Goal: Check status: Check status

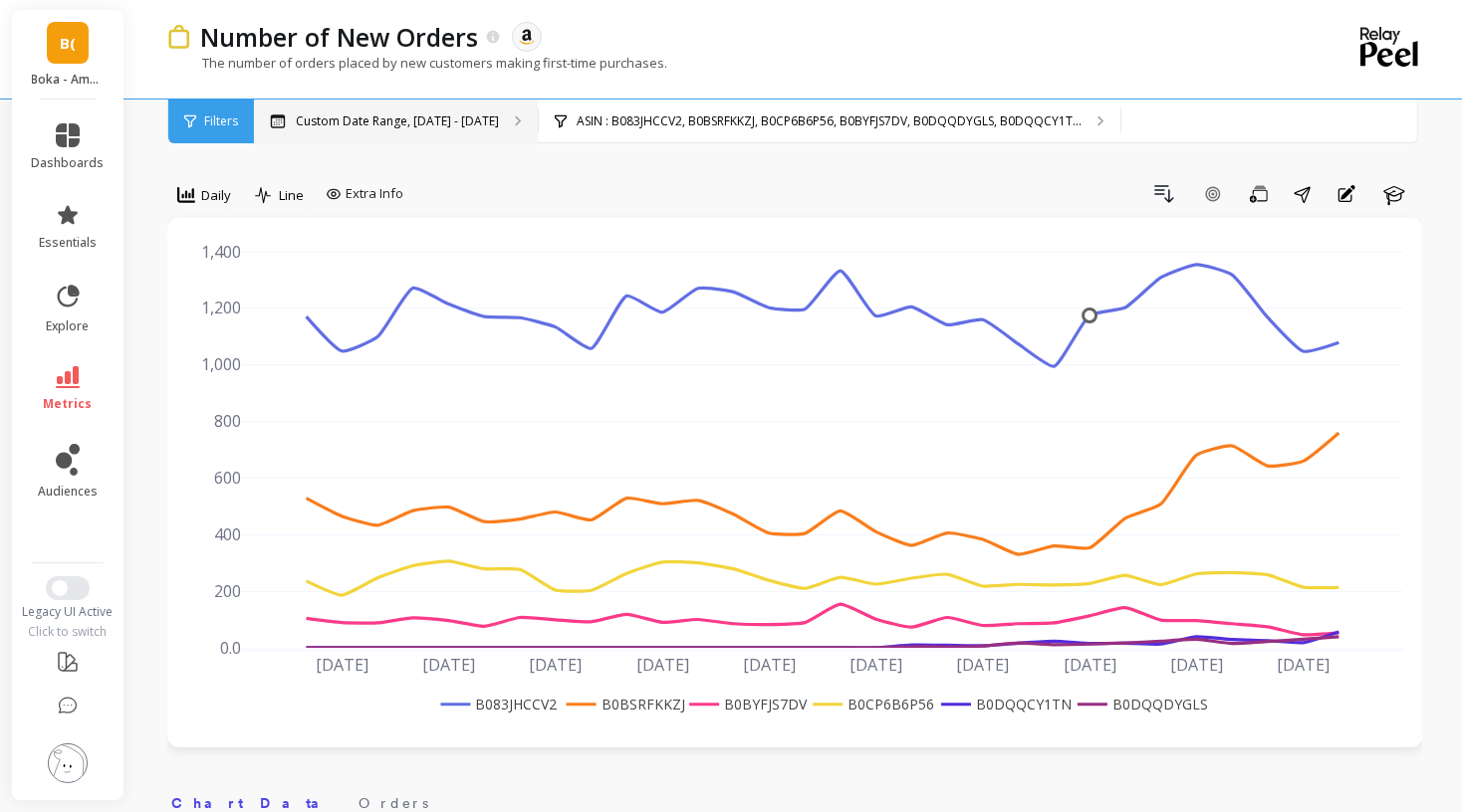
click at [448, 123] on p "Custom Date Range, [DATE] - [DATE]" at bounding box center [397, 122] width 203 height 16
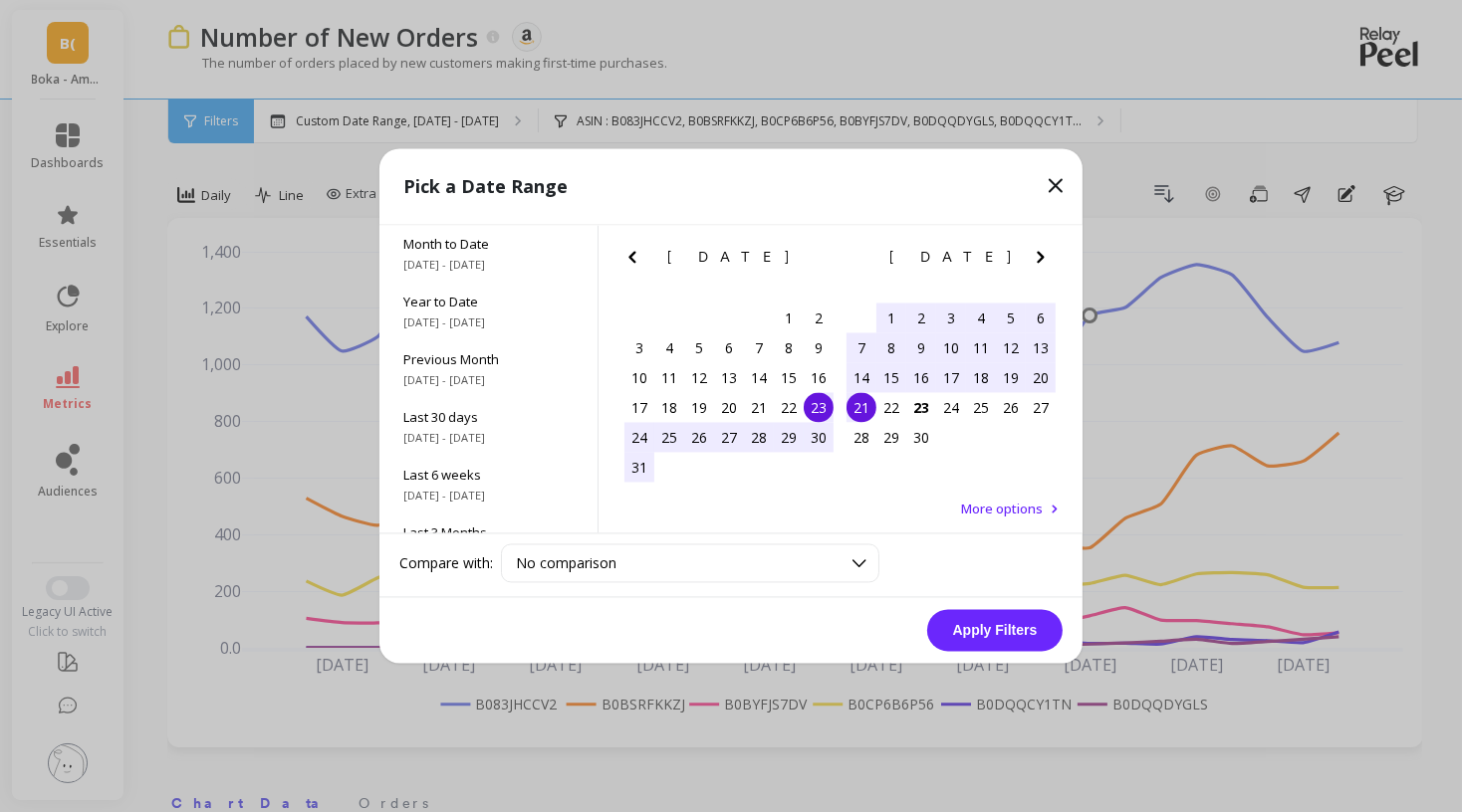
click at [881, 376] on div "15" at bounding box center [891, 379] width 30 height 30
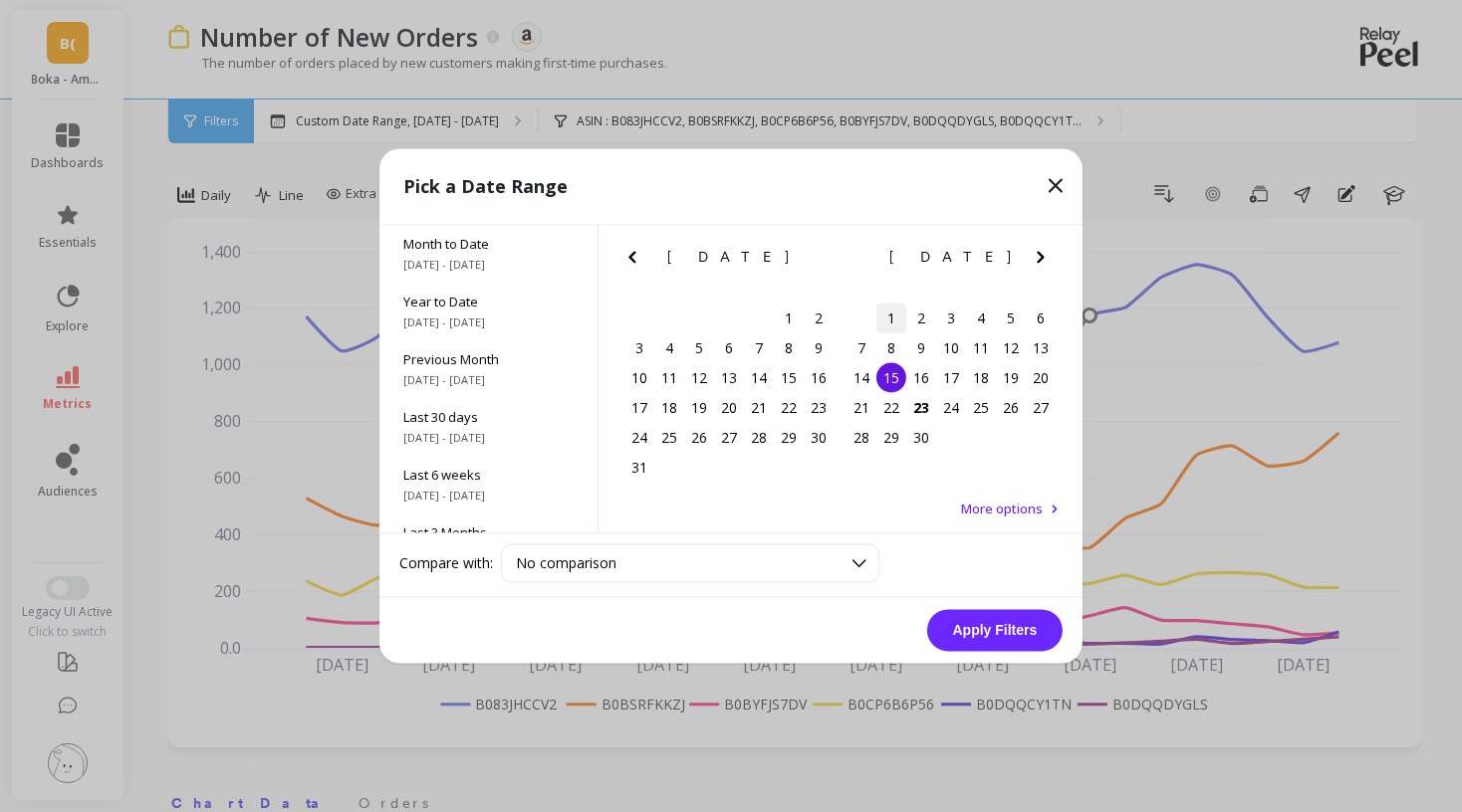
click at [891, 316] on div "1" at bounding box center [891, 319] width 30 height 30
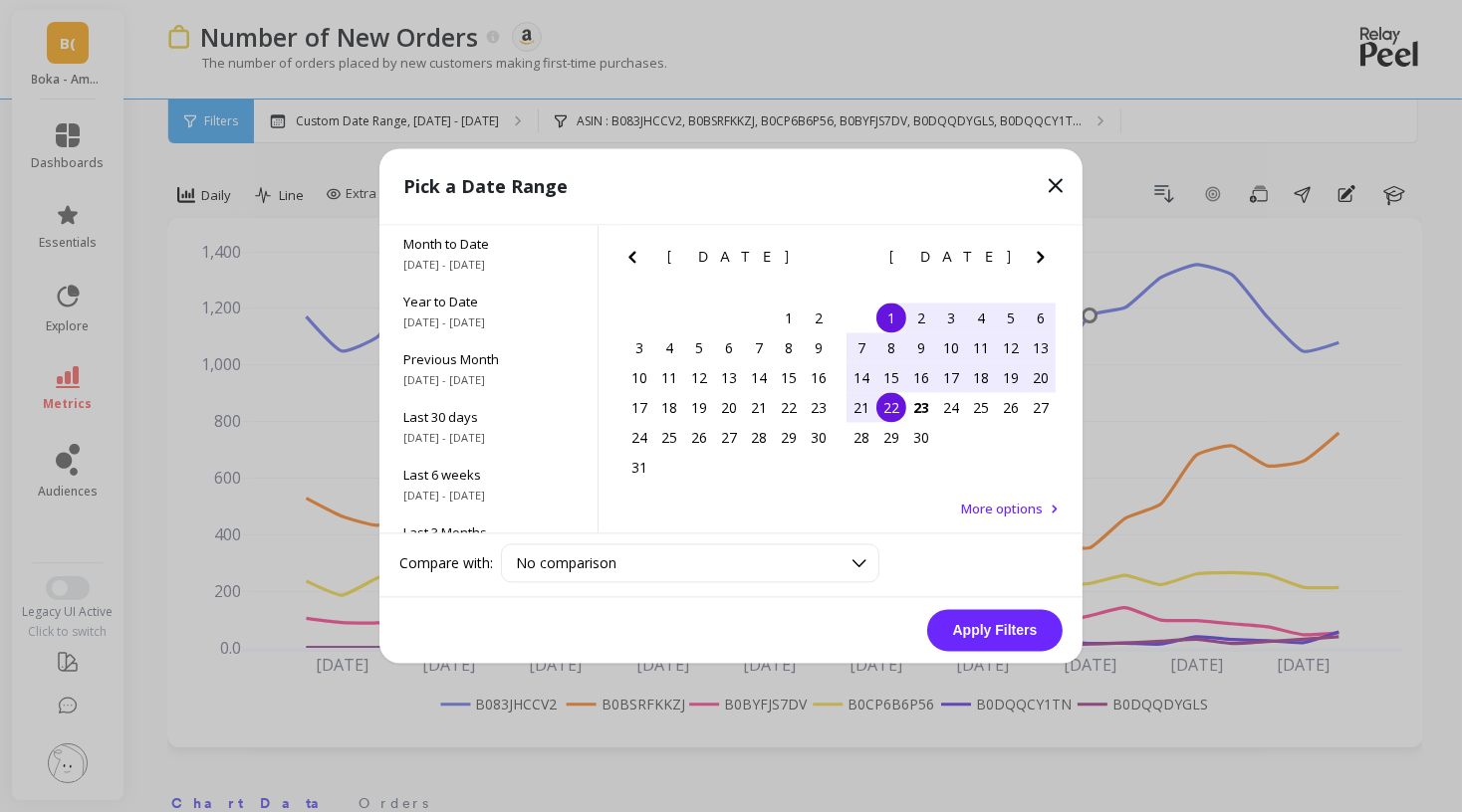
click at [891, 412] on div "22" at bounding box center [891, 408] width 30 height 30
click at [981, 626] on button "Apply Filters" at bounding box center [995, 631] width 136 height 42
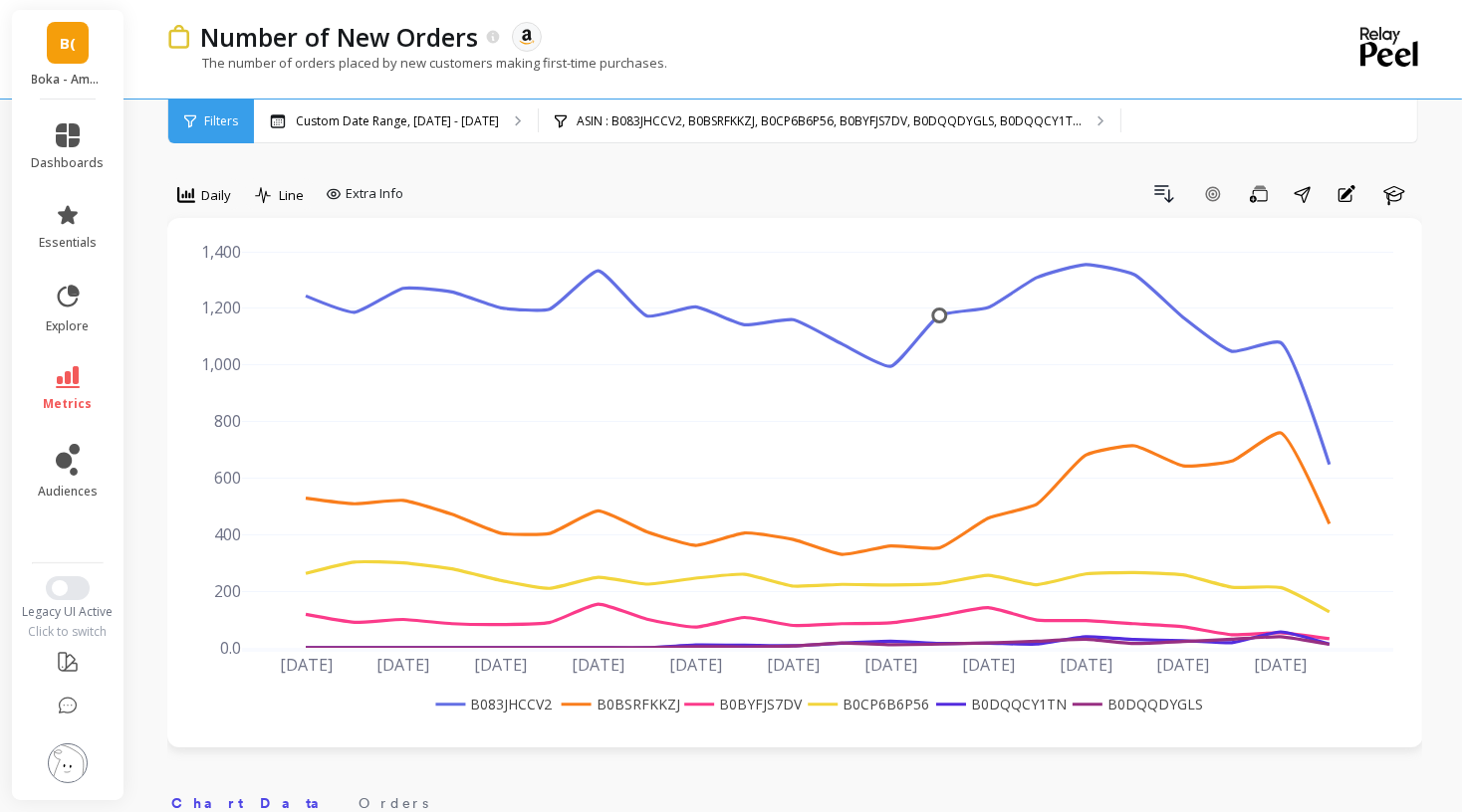
click at [994, 51] on div "Number of New Orders The data you are viewing comes from: Amazon Seller Central" at bounding box center [724, 37] width 1068 height 34
